Goal: Find specific page/section: Find specific page/section

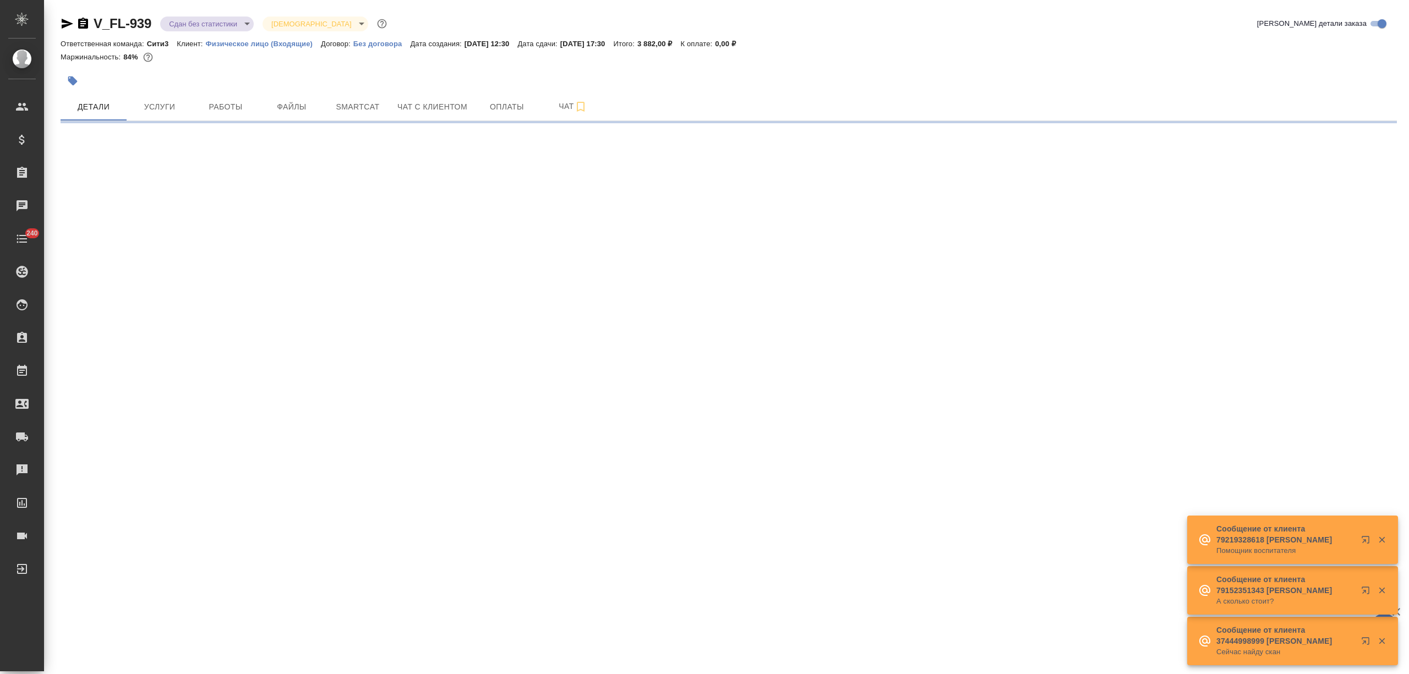
select select "RU"
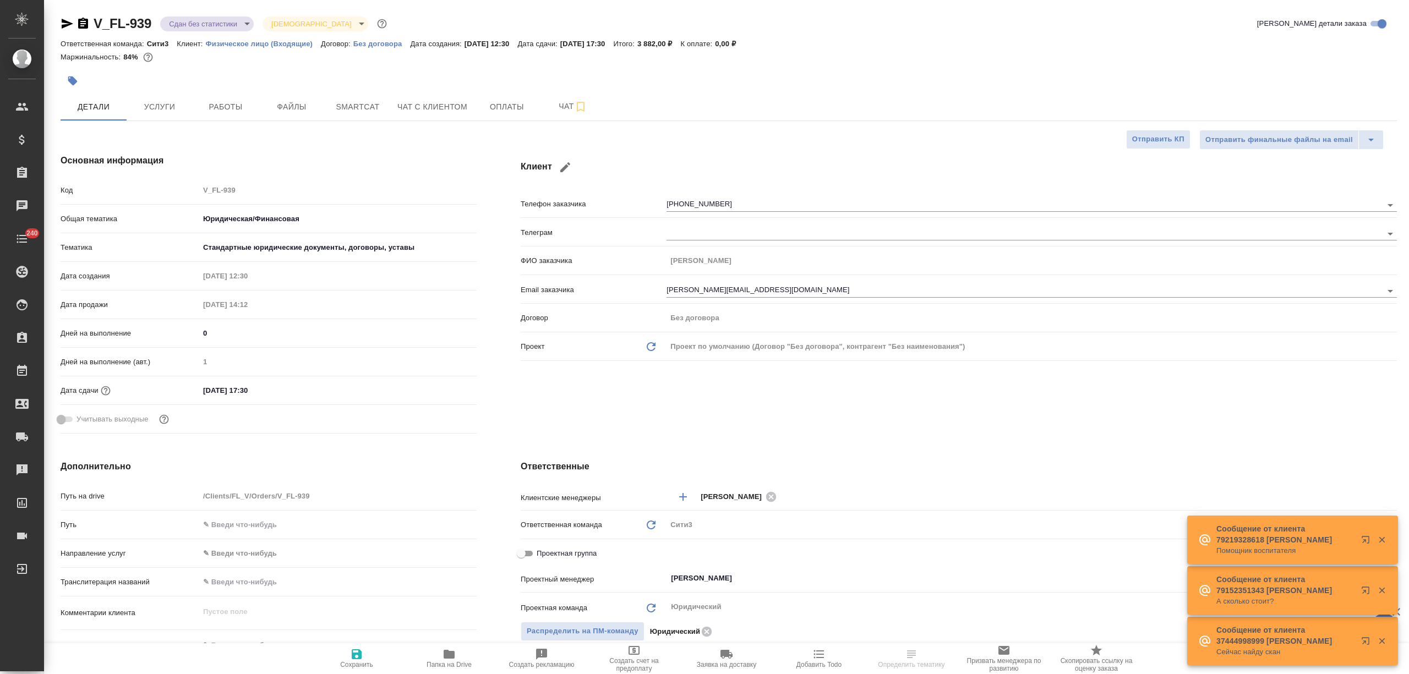
type textarea "x"
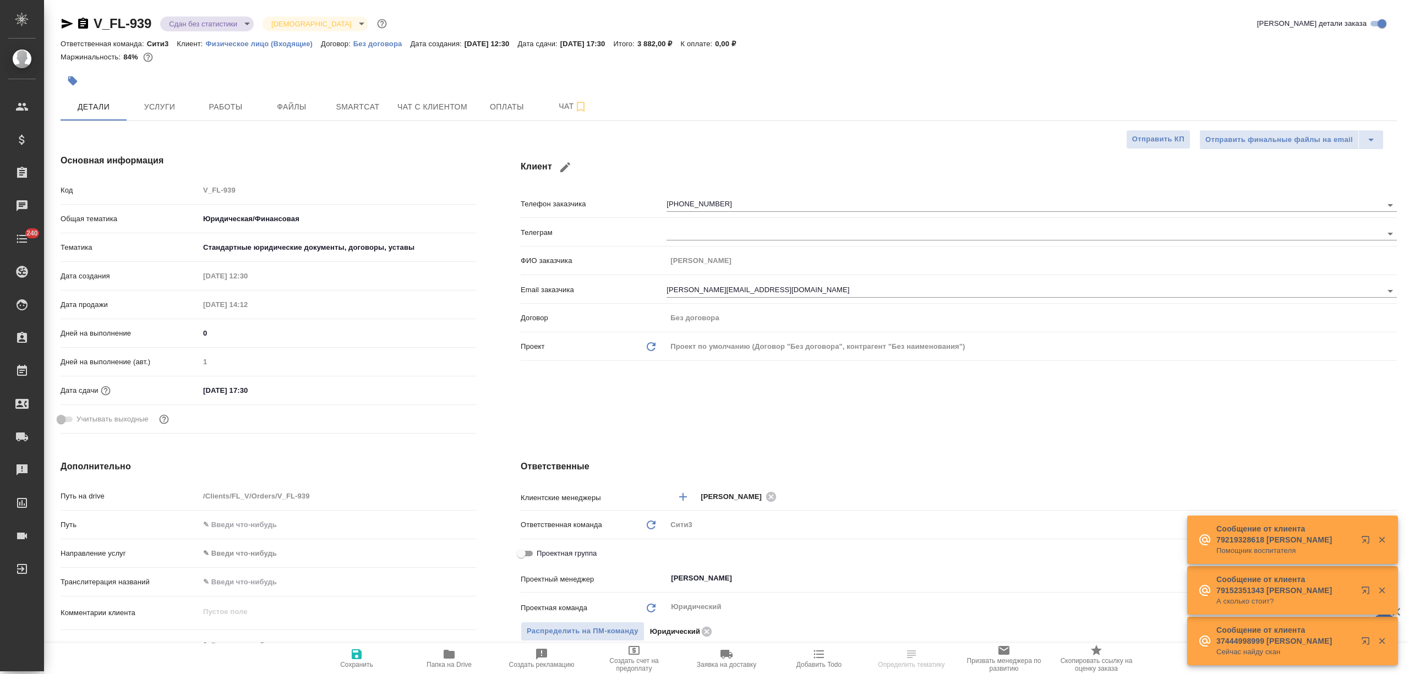
type textarea "x"
click at [452, 659] on icon "button" at bounding box center [449, 654] width 11 height 9
type textarea "x"
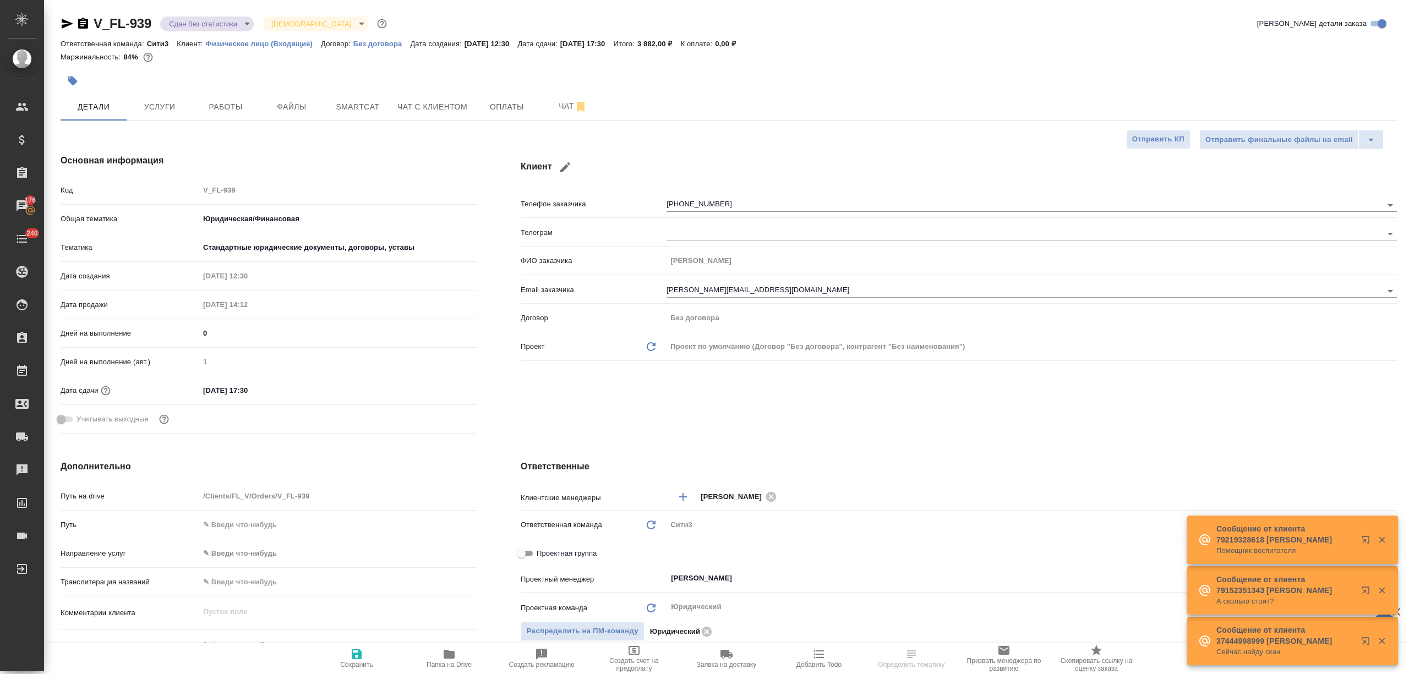
type textarea "x"
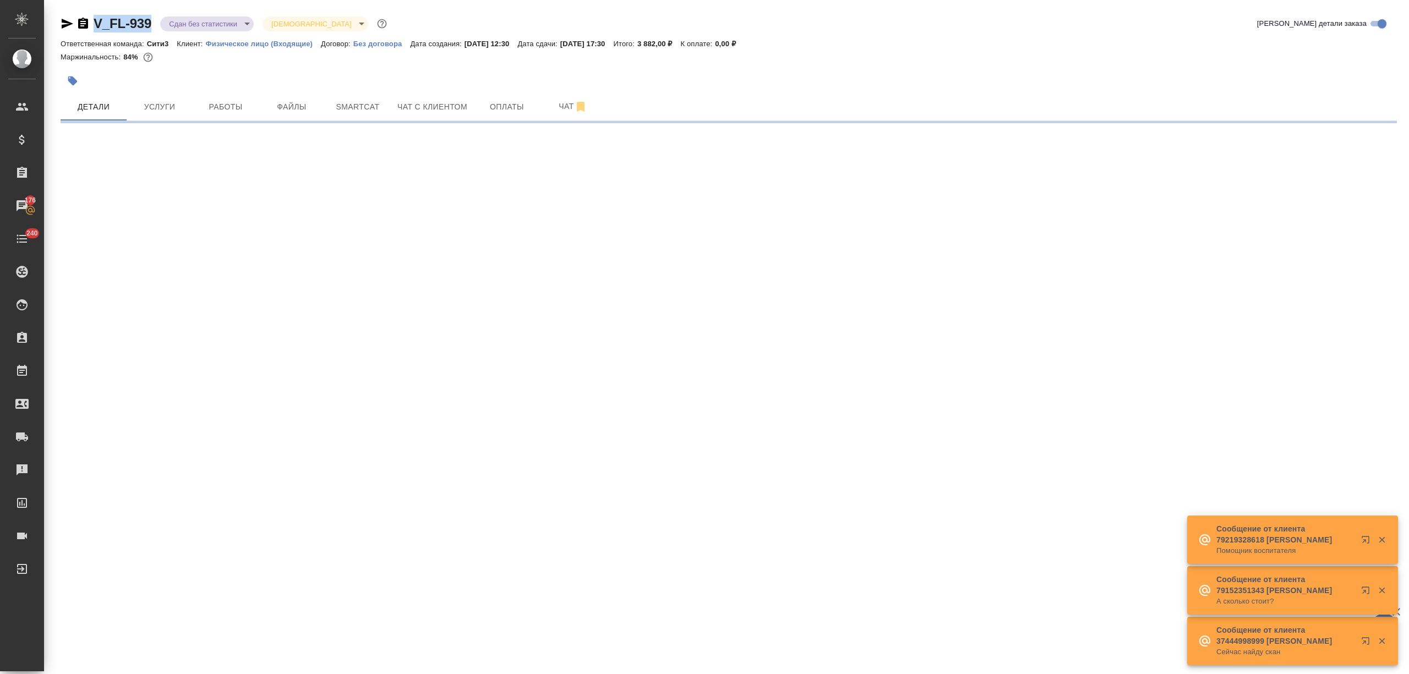
drag, startPoint x: 154, startPoint y: 21, endPoint x: 95, endPoint y: 21, distance: 59.5
click at [95, 21] on div "V_FL-939 Сдан без статистики distributed Святая троица holyTrinity" at bounding box center [225, 24] width 329 height 18
select select "RU"
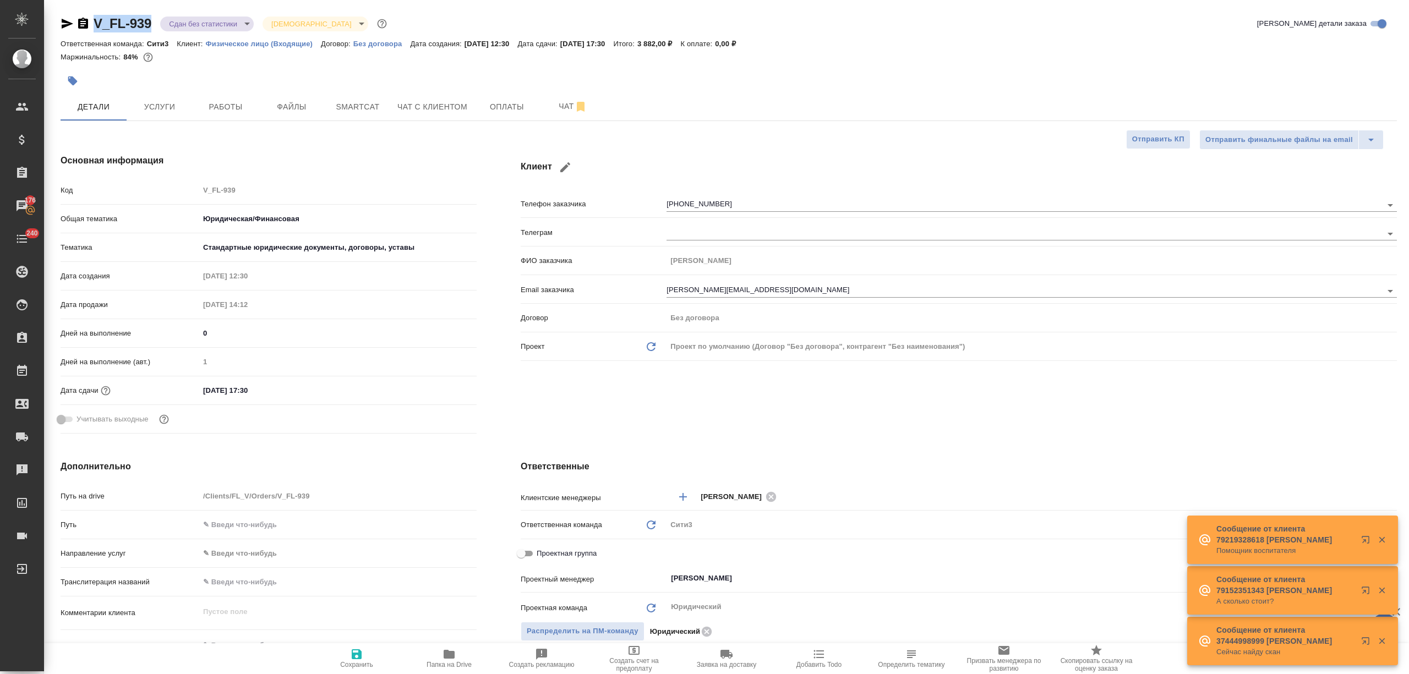
type textarea "x"
copy link "V_FL-939"
type textarea "x"
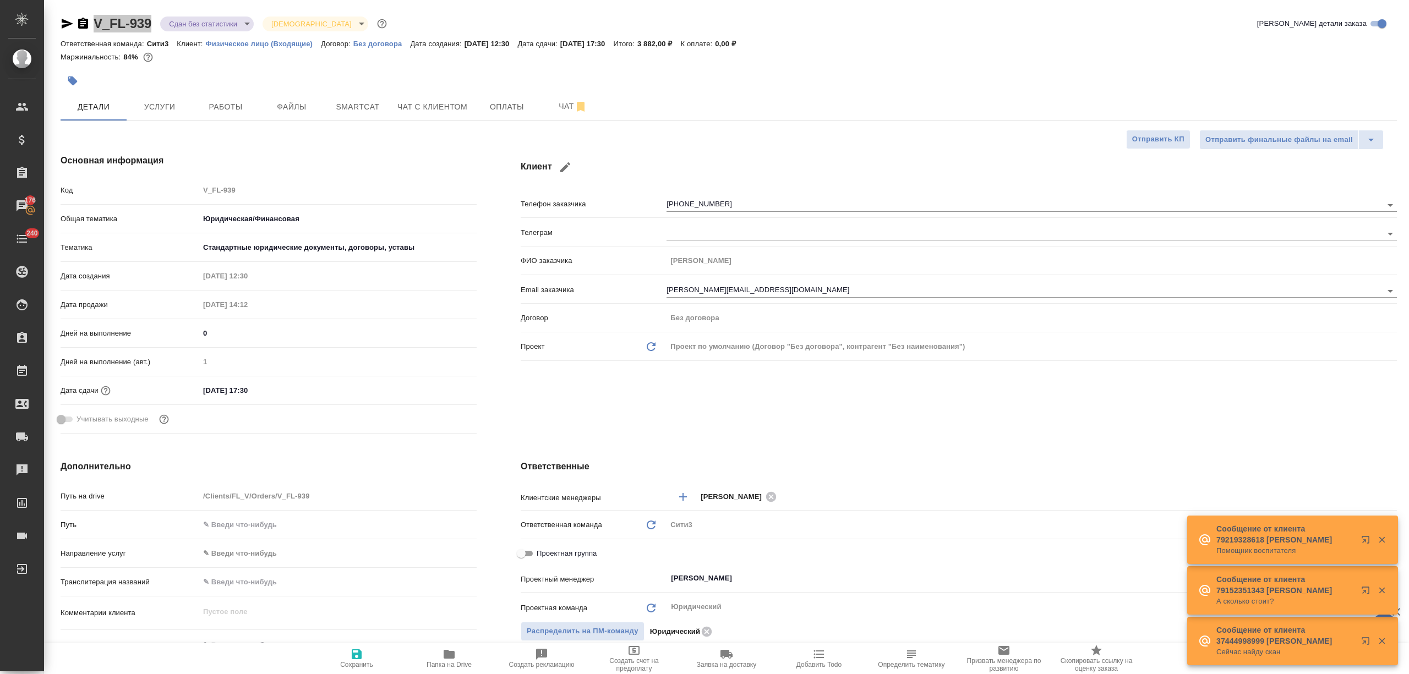
type textarea "x"
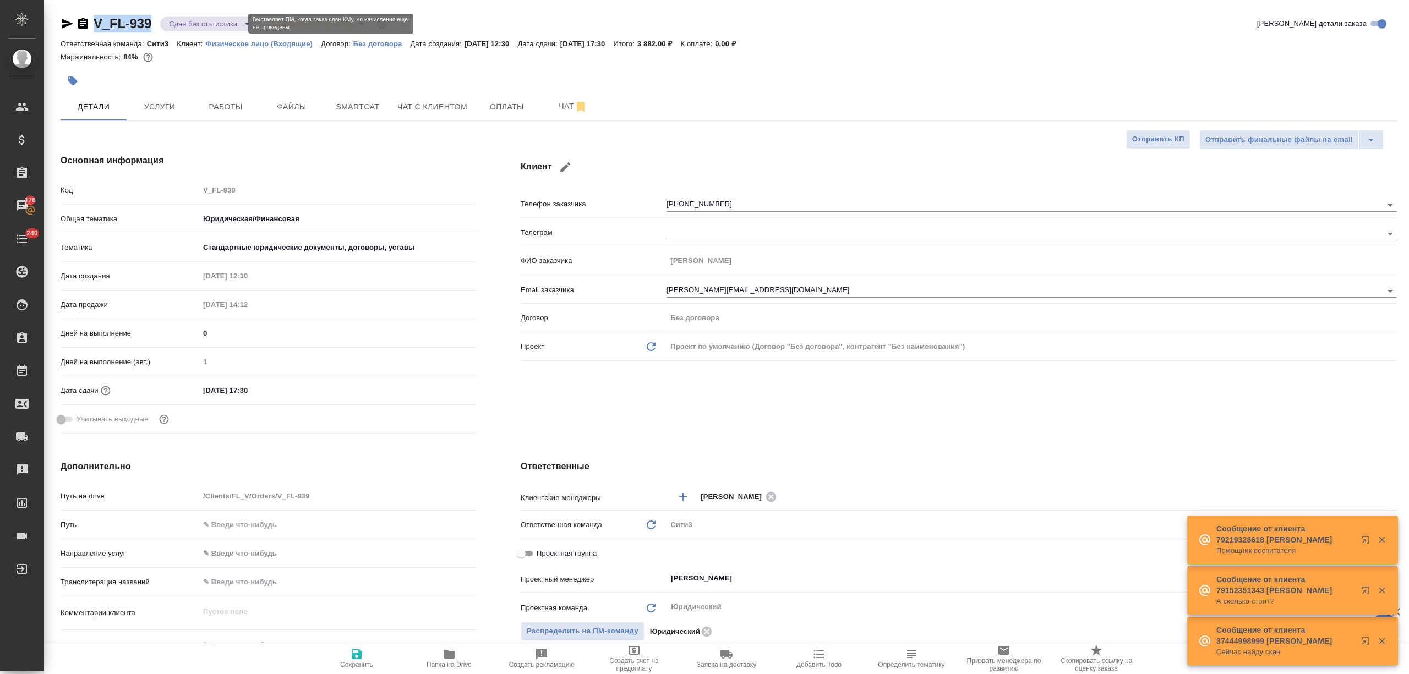
copy link "V_FL-939"
type textarea "x"
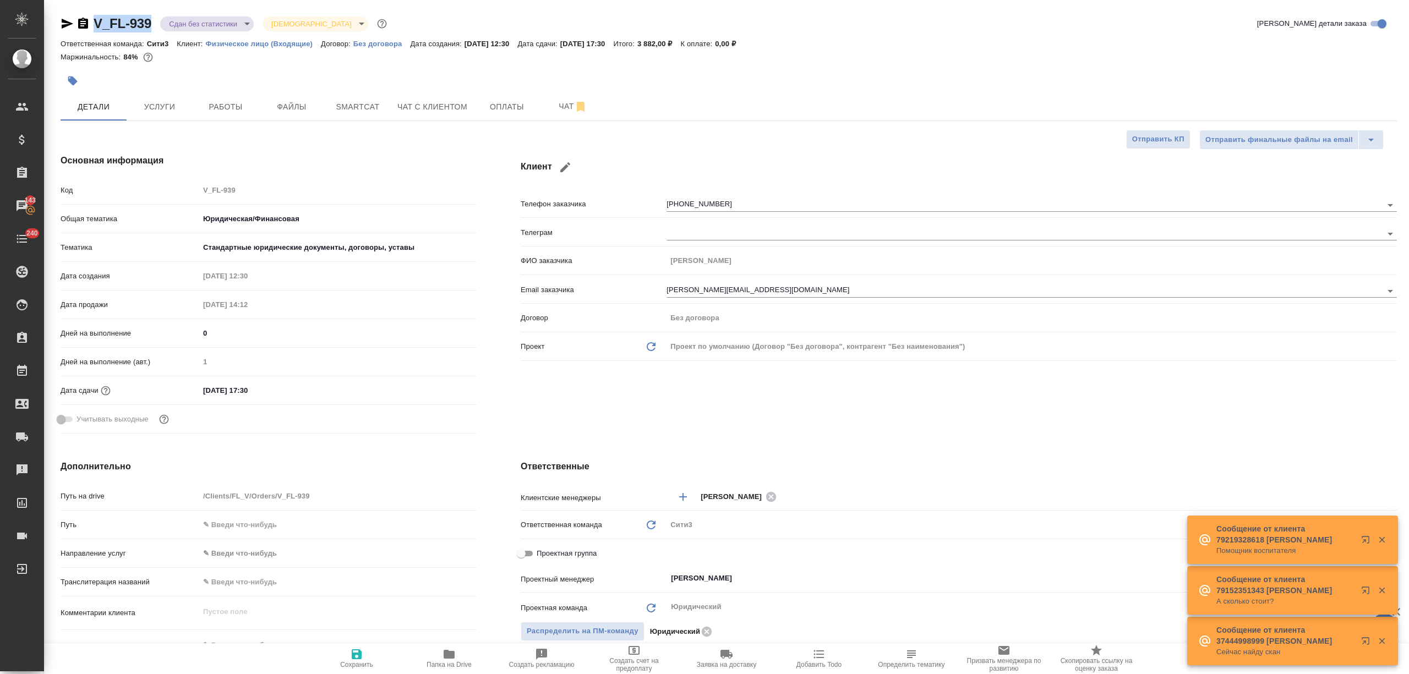
type textarea "x"
